Goal: Task Accomplishment & Management: Use online tool/utility

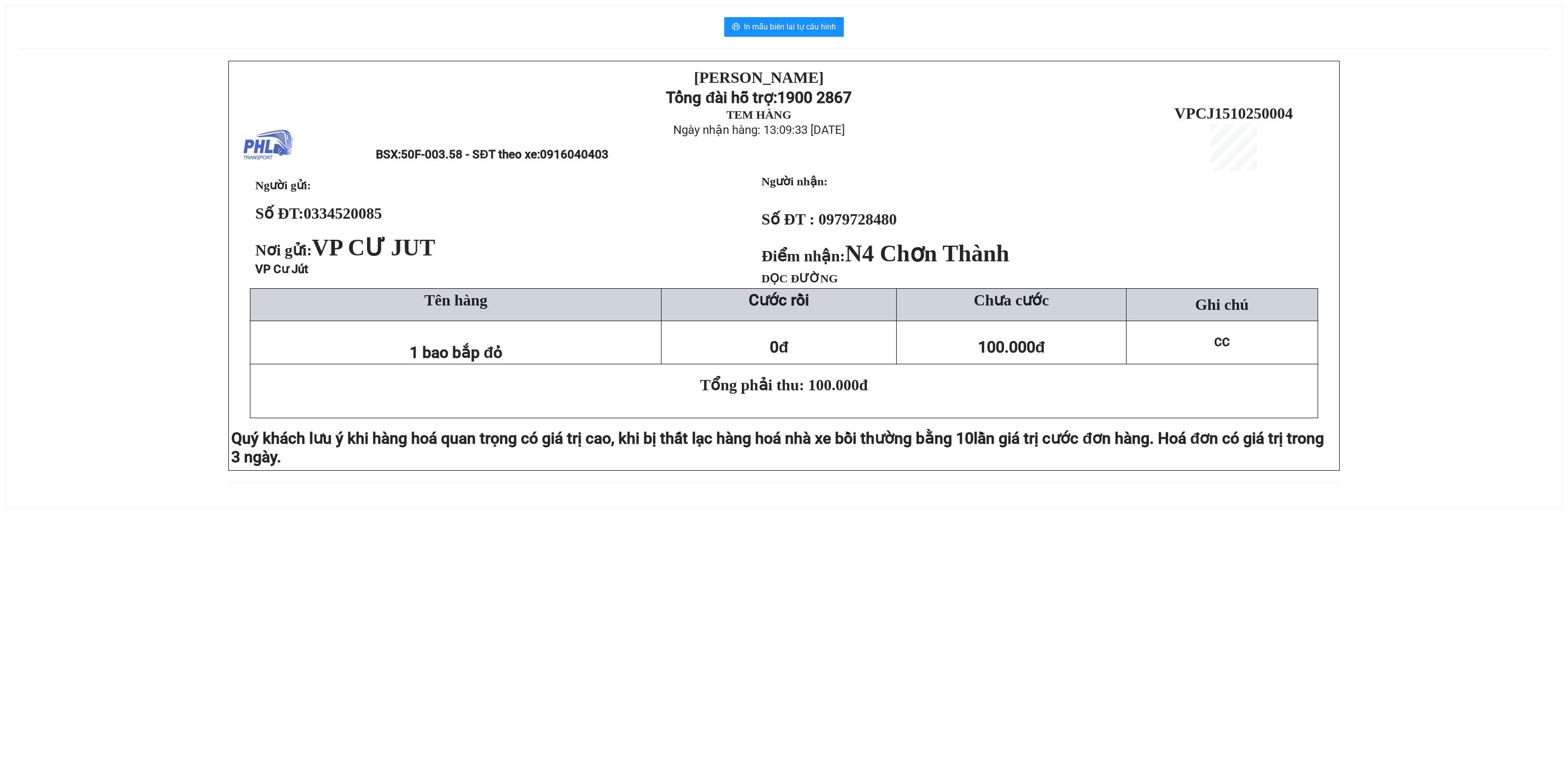
click at [756, 17] on div "In mẫu biên lai tự cấu hình [PERSON_NAME][DEMOGRAPHIC_DATA] Tổng đài hỗ trợ: 19…" at bounding box center [784, 256] width 1558 height 501
click at [798, 23] on span "In mẫu biên lai tự cấu hình" at bounding box center [790, 27] width 92 height 12
click at [756, 28] on span "In mẫu biên lai tự cấu hình" at bounding box center [790, 27] width 92 height 12
